Goal: Transaction & Acquisition: Purchase product/service

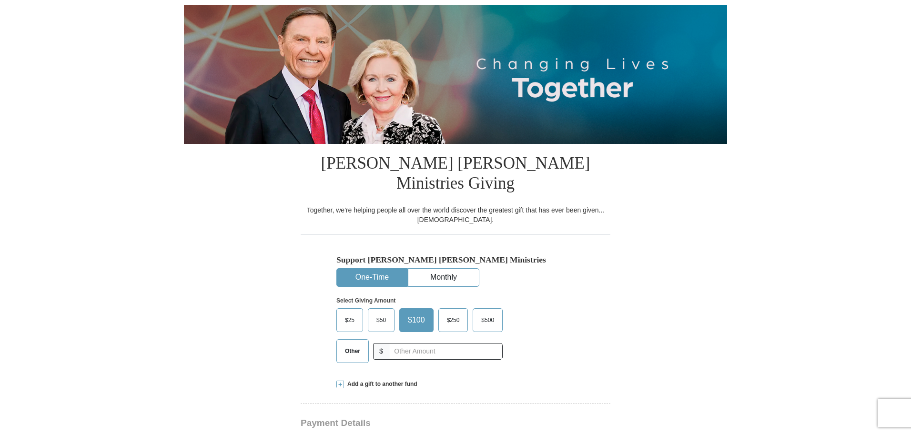
scroll to position [95, 0]
click at [348, 313] on span "$25" at bounding box center [349, 320] width 19 height 14
click at [0, 0] on input "$25" at bounding box center [0, 0] width 0 height 0
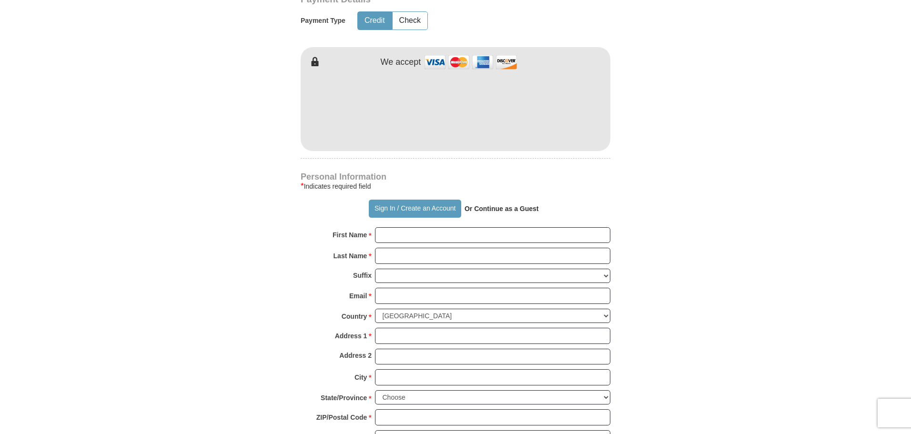
scroll to position [524, 0]
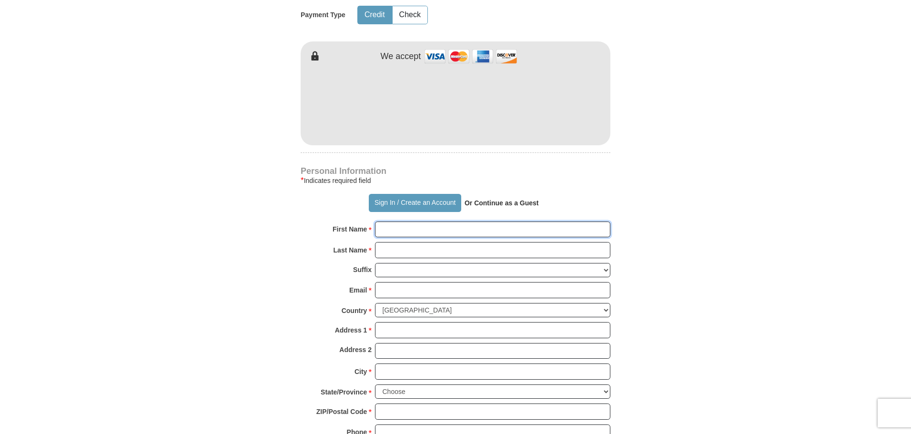
click at [474, 222] on input "First Name *" at bounding box center [492, 230] width 235 height 16
type input "[PERSON_NAME]"
click at [478, 242] on input "Last Name *" at bounding box center [492, 250] width 235 height 16
type input "[PERSON_NAME]"
click at [473, 282] on input "Email *" at bounding box center [492, 290] width 235 height 16
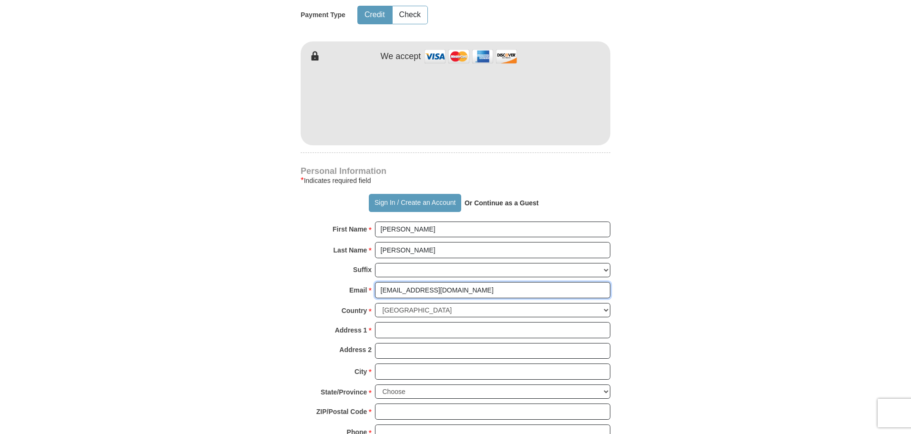
type input "[EMAIL_ADDRESS][DOMAIN_NAME]"
click at [502, 322] on input "Address 1 *" at bounding box center [492, 330] width 235 height 16
type input "[STREET_ADDRESS][PERSON_NAME]"
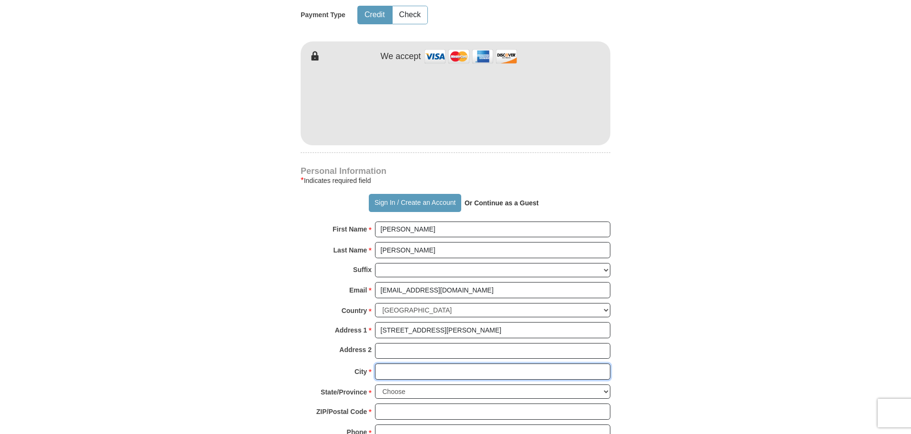
click at [501, 364] on input "City *" at bounding box center [492, 372] width 235 height 16
type input "[GEOGRAPHIC_DATA]"
click at [600, 384] on select "Choose [US_STATE] [US_STATE] [US_STATE] [US_STATE] [US_STATE] Armed Forces Amer…" at bounding box center [492, 391] width 235 height 15
select select "CA"
click at [375, 384] on select "Choose [US_STATE] [US_STATE] [US_STATE] [US_STATE] [US_STATE] Armed Forces Amer…" at bounding box center [492, 391] width 235 height 15
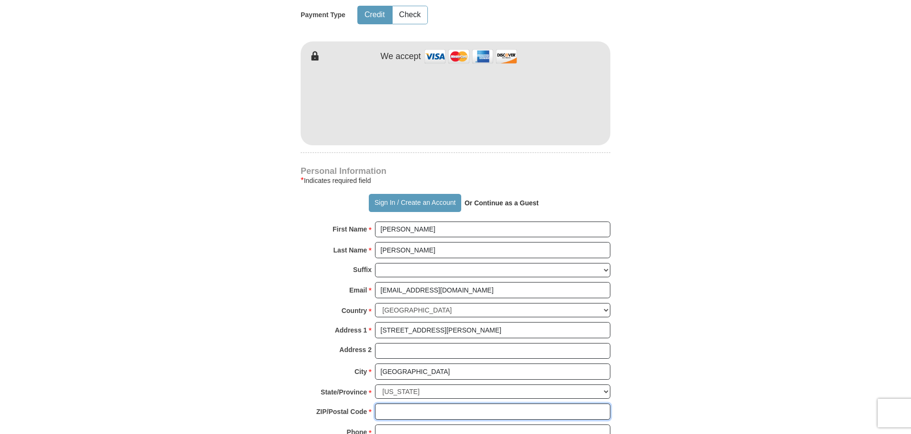
click at [447, 404] on input "ZIP/Postal Code *" at bounding box center [492, 412] width 235 height 16
type input "92307"
click at [485, 425] on input "Phone * *" at bounding box center [492, 433] width 235 height 16
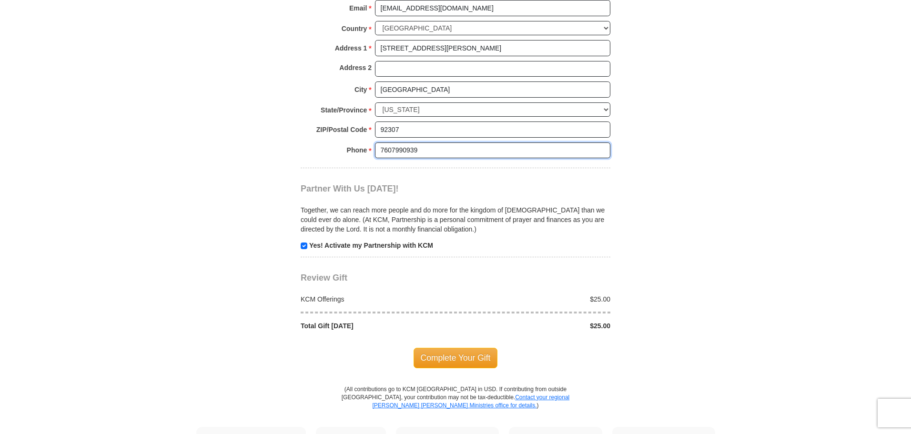
scroll to position [810, 0]
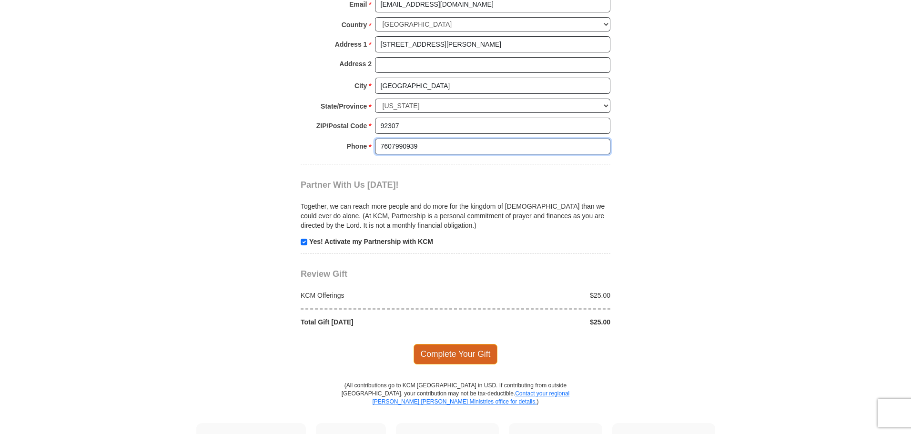
type input "7607990939"
click at [444, 344] on span "Complete Your Gift" at bounding box center [456, 354] width 84 height 20
